Goal: Information Seeking & Learning: Learn about a topic

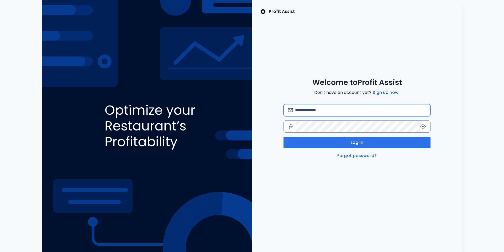
click at [355, 107] on input "email" at bounding box center [360, 110] width 131 height 12
type input "**********"
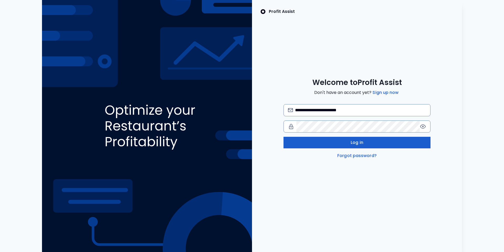
click at [345, 142] on button "Log in" at bounding box center [357, 143] width 147 height 12
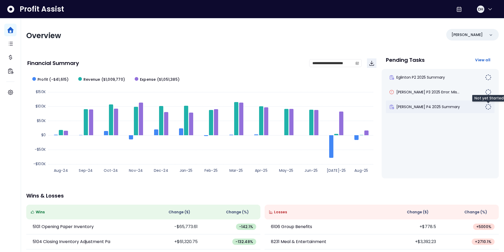
click at [487, 108] on img at bounding box center [488, 106] width 6 height 6
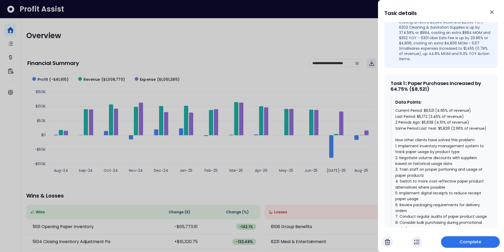
scroll to position [195, 0]
drag, startPoint x: 410, startPoint y: 67, endPoint x: 441, endPoint y: 81, distance: 34.3
click at [441, 81] on div "Task 1 : : Paper Purchases Increased by 64.75% ($8,521) Data Points: Current Pe…" at bounding box center [440, 175] width 113 height 205
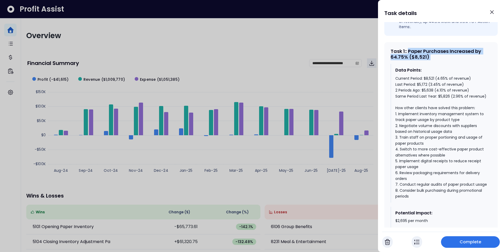
scroll to position [226, 0]
click at [400, 104] on div "Current Period: $8,521 (4.65% of revenue) Last Period: $5,172 (3.45% of revenue…" at bounding box center [441, 137] width 92 height 123
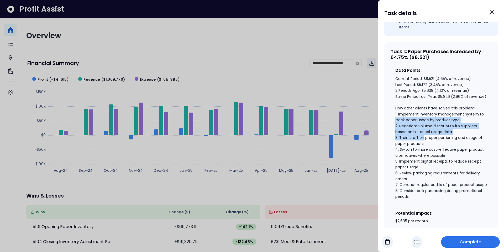
drag, startPoint x: 400, startPoint y: 104, endPoint x: 419, endPoint y: 121, distance: 25.7
click at [419, 121] on div "Current Period: $8,521 (4.65% of revenue) Last Period: $5,172 (3.45% of revenue…" at bounding box center [441, 137] width 92 height 123
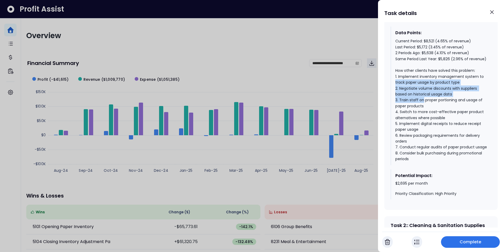
scroll to position [264, 0]
click at [401, 180] on div "$2,695 per month Priority Classification: High Priority" at bounding box center [441, 187] width 92 height 15
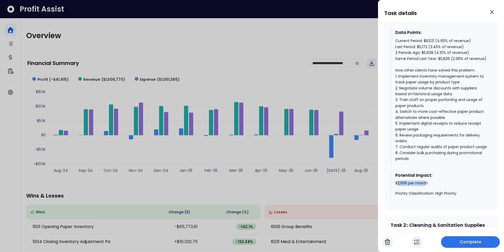
drag, startPoint x: 398, startPoint y: 169, endPoint x: 426, endPoint y: 171, distance: 27.3
click at [426, 180] on div "$2,695 per month Priority Classification: High Priority" at bounding box center [441, 187] width 92 height 15
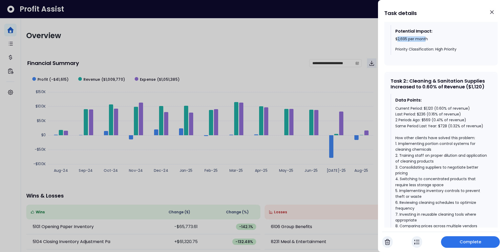
scroll to position [407, 0]
click at [489, 14] on icon "Close" at bounding box center [492, 12] width 6 height 6
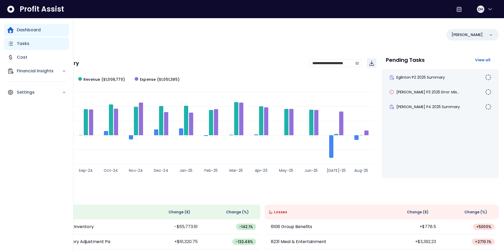
click at [18, 44] on p "Tasks" at bounding box center [23, 43] width 13 height 6
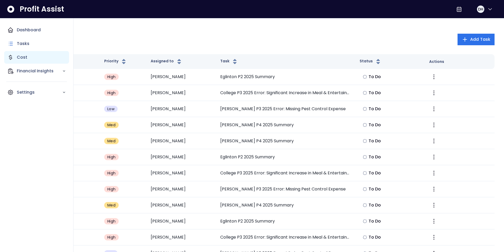
click at [35, 59] on div "Cost" at bounding box center [36, 57] width 65 height 13
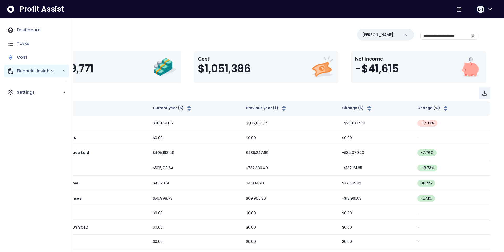
click at [55, 73] on p "Financial Insights" at bounding box center [39, 71] width 45 height 6
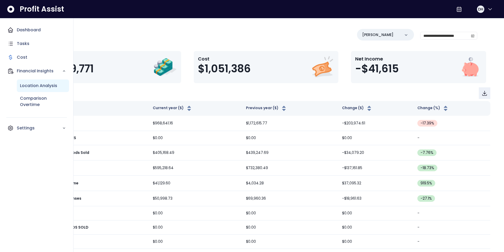
click at [46, 89] on div "Location Analysis" at bounding box center [43, 85] width 52 height 13
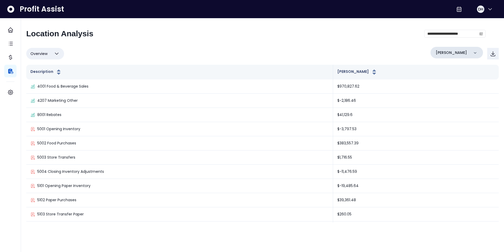
click at [445, 57] on div "[PERSON_NAME]" at bounding box center [457, 53] width 53 height 12
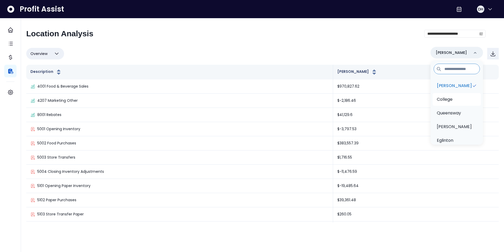
click at [448, 101] on p "College" at bounding box center [445, 99] width 16 height 6
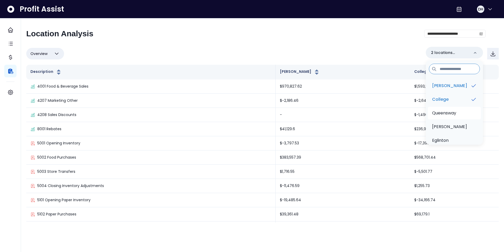
click at [451, 114] on p "Queensway" at bounding box center [444, 113] width 24 height 6
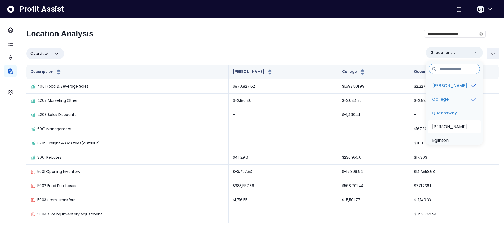
click at [449, 127] on p "[PERSON_NAME]" at bounding box center [449, 126] width 35 height 6
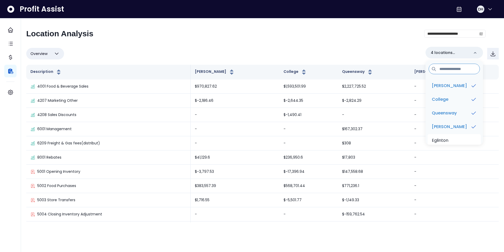
click at [447, 142] on p "Eglinton" at bounding box center [440, 140] width 17 height 6
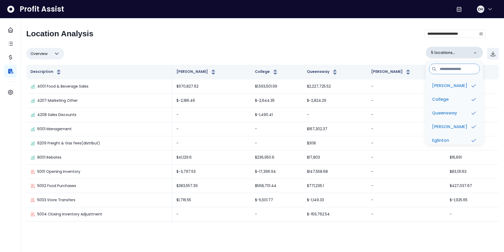
click at [474, 53] on icon at bounding box center [475, 52] width 5 height 5
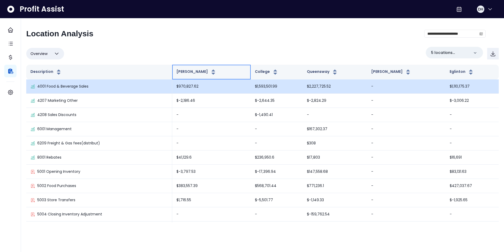
drag, startPoint x: 212, startPoint y: 75, endPoint x: 327, endPoint y: 87, distance: 115.4
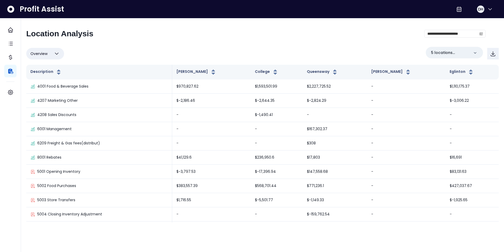
click at [40, 53] on span "Overview" at bounding box center [38, 53] width 17 height 6
click at [54, 93] on li "% of sales" at bounding box center [45, 91] width 38 height 12
type input "*********"
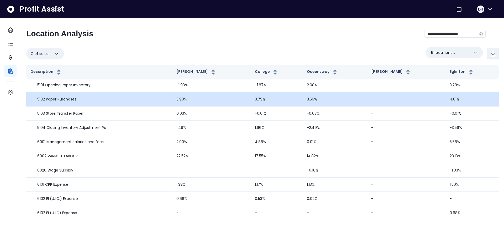
scroll to position [72, 0]
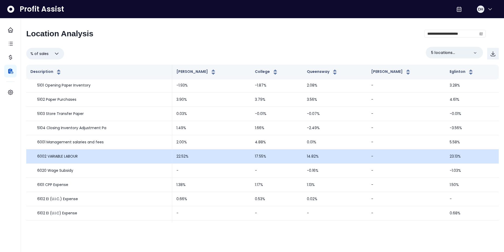
click at [207, 154] on td "22.52%" at bounding box center [211, 156] width 79 height 14
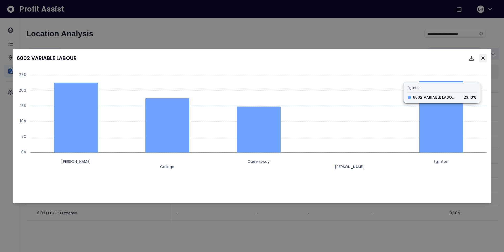
click at [484, 56] on icon "Close" at bounding box center [482, 57] width 3 height 3
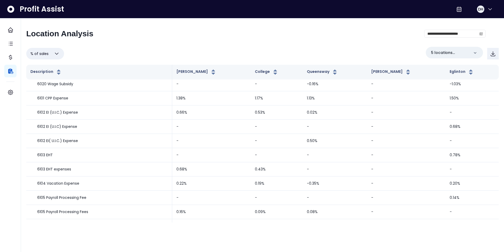
scroll to position [158, 0]
click at [53, 55] on button "% of sales" at bounding box center [45, 54] width 38 height 12
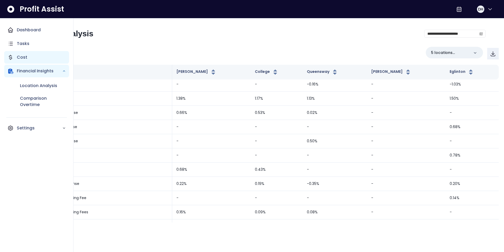
click at [19, 56] on p "Cost" at bounding box center [22, 57] width 11 height 6
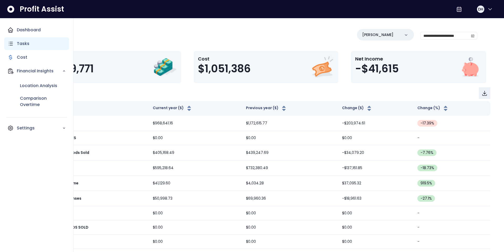
click at [24, 40] on div "Tasks" at bounding box center [36, 43] width 65 height 13
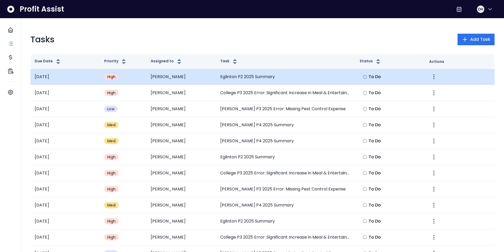
click at [153, 81] on td "[PERSON_NAME]" at bounding box center [181, 77] width 70 height 16
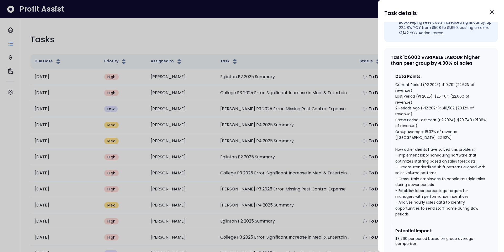
scroll to position [271, 0]
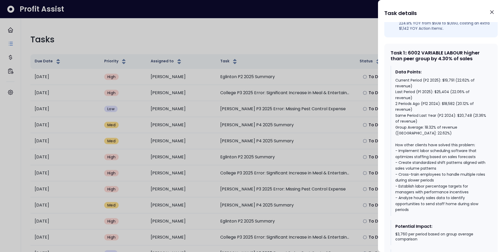
drag, startPoint x: 433, startPoint y: 54, endPoint x: 443, endPoint y: 64, distance: 13.9
click at [443, 64] on div "Task 1 : : 6002 VARIABLE LABOUR higher than peer group by 4.30% of sales Data P…" at bounding box center [440, 162] width 113 height 237
drag, startPoint x: 443, startPoint y: 80, endPoint x: 478, endPoint y: 92, distance: 37.2
click at [478, 92] on div "Current Period (P2 2025): $19,791 (22.62% of revenue) Last Period (P1 2025): $2…" at bounding box center [441, 144] width 92 height 135
click at [444, 97] on div "Current Period (P2 2025): $19,791 (22.62% of revenue) Last Period (P1 2025): $2…" at bounding box center [441, 144] width 92 height 135
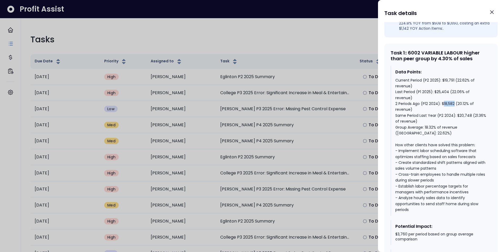
drag, startPoint x: 444, startPoint y: 96, endPoint x: 454, endPoint y: 97, distance: 10.0
click at [454, 97] on div "Current Period (P2 2025): $19,791 (22.62% of revenue) Last Period (P1 2025): $2…" at bounding box center [441, 144] width 92 height 135
click at [444, 99] on div "Current Period (P2 2025): $19,791 (22.62% of revenue) Last Period (P1 2025): $2…" at bounding box center [441, 144] width 92 height 135
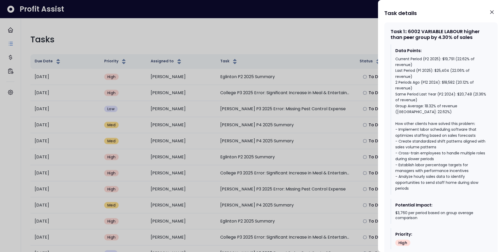
scroll to position [297, 0]
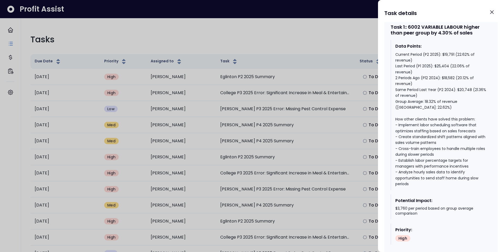
click at [424, 96] on div "Current Period (P2 2025): $19,791 (22.62% of revenue) Last Period (P1 2025): $2…" at bounding box center [441, 118] width 92 height 135
drag, startPoint x: 424, startPoint y: 96, endPoint x: 442, endPoint y: 100, distance: 18.1
click at [442, 100] on div "Current Period (P2 2025): $19,791 (22.62% of revenue) Last Period (P1 2025): $2…" at bounding box center [441, 118] width 92 height 135
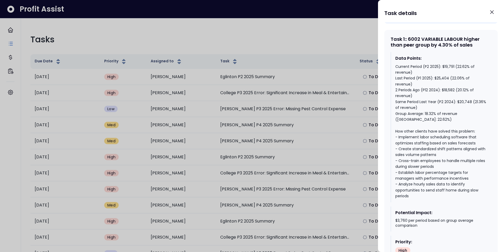
scroll to position [284, 0]
click at [494, 12] on icon "Close" at bounding box center [492, 12] width 6 height 6
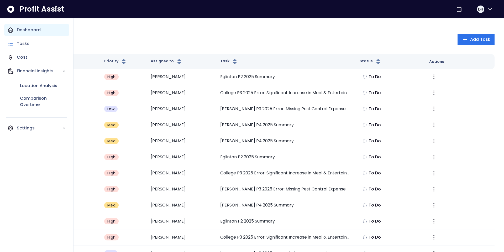
click at [11, 33] on icon "Main navigation" at bounding box center [10, 30] width 6 height 6
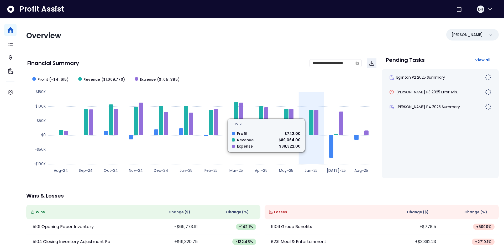
drag, startPoint x: 321, startPoint y: 123, endPoint x: 314, endPoint y: 123, distance: 7.1
click at [321, 123] on rect at bounding box center [201, 124] width 349 height 105
